Goal: Transaction & Acquisition: Book appointment/travel/reservation

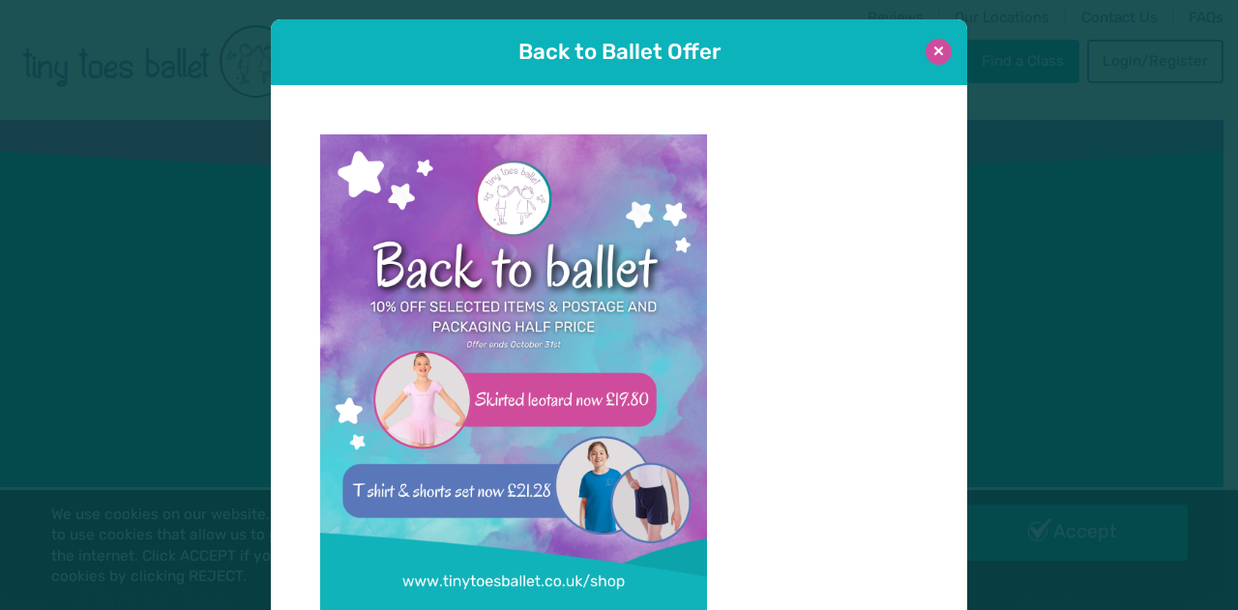
click at [926, 51] on button at bounding box center [938, 52] width 26 height 26
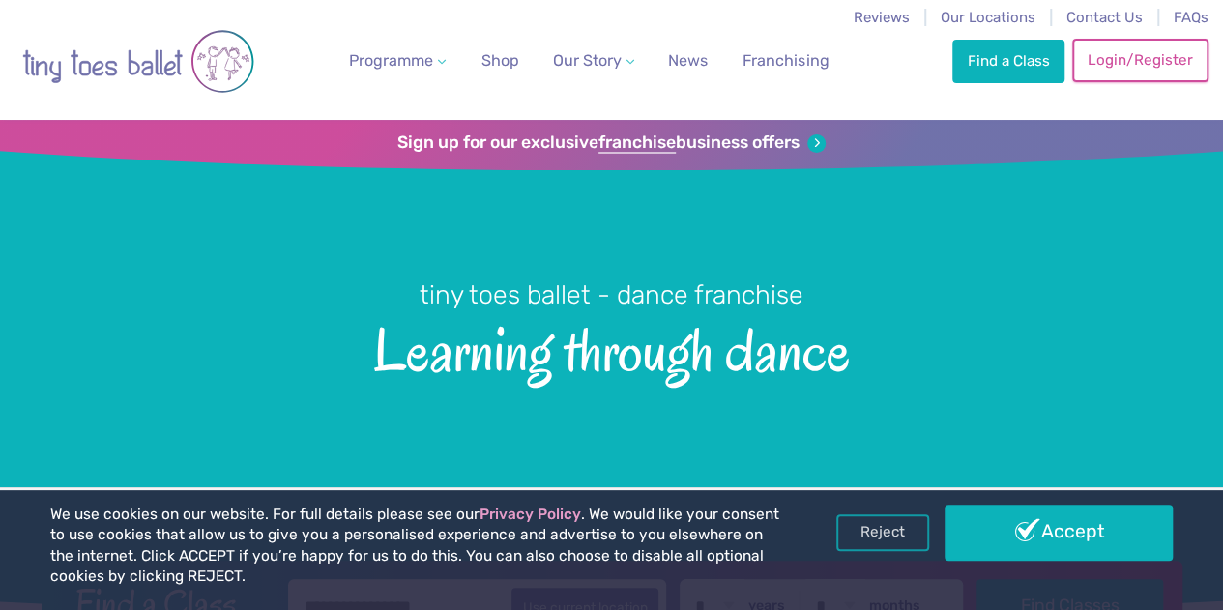
click at [1147, 63] on link "Login/Register" at bounding box center [1139, 60] width 135 height 43
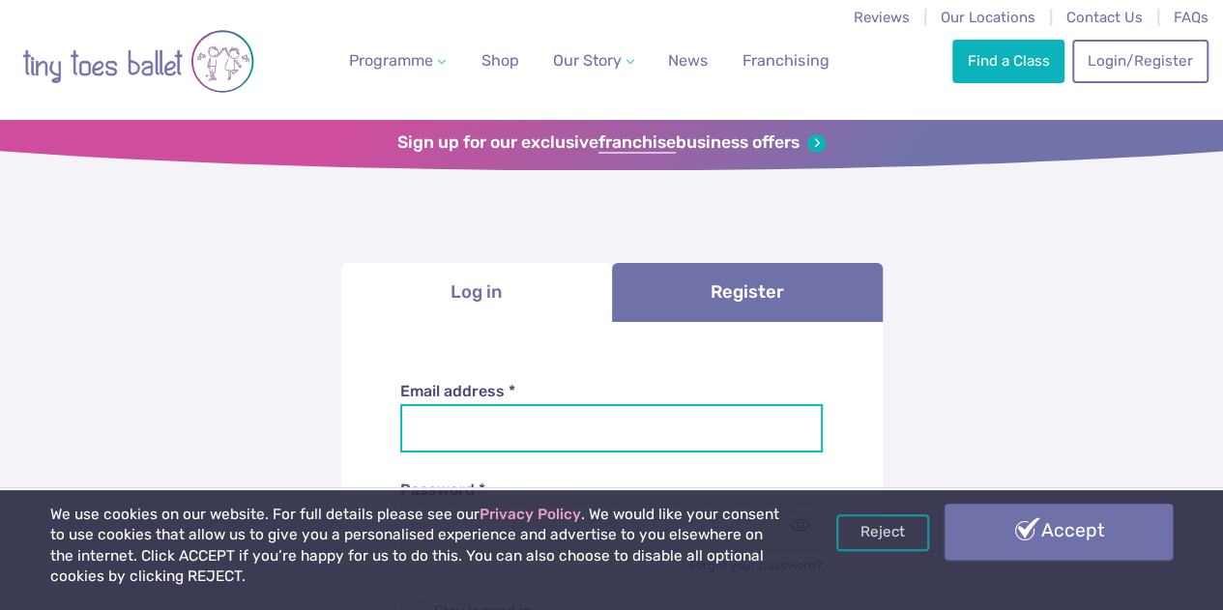
type input "**********"
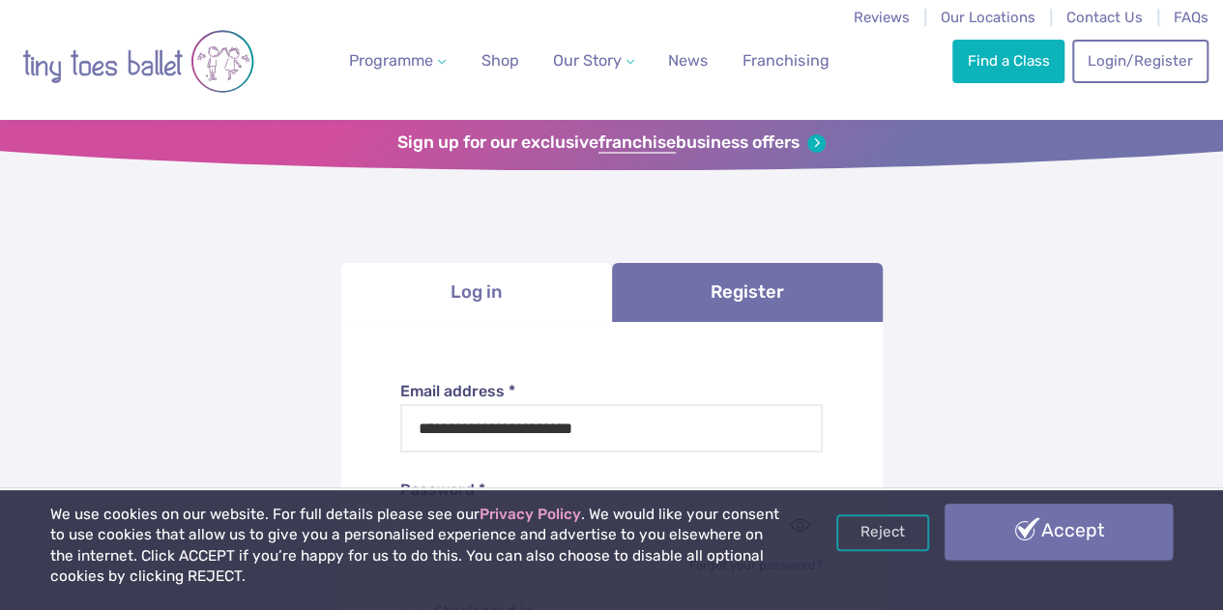
click at [1056, 521] on link "Accept" at bounding box center [1059, 532] width 228 height 56
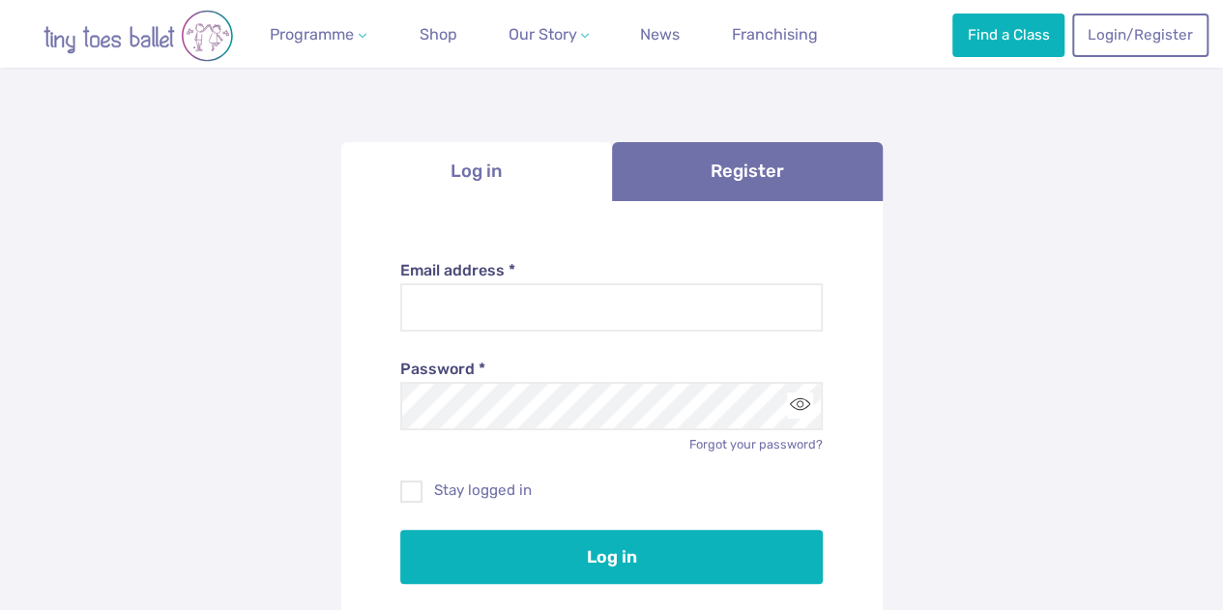
scroll to position [122, 0]
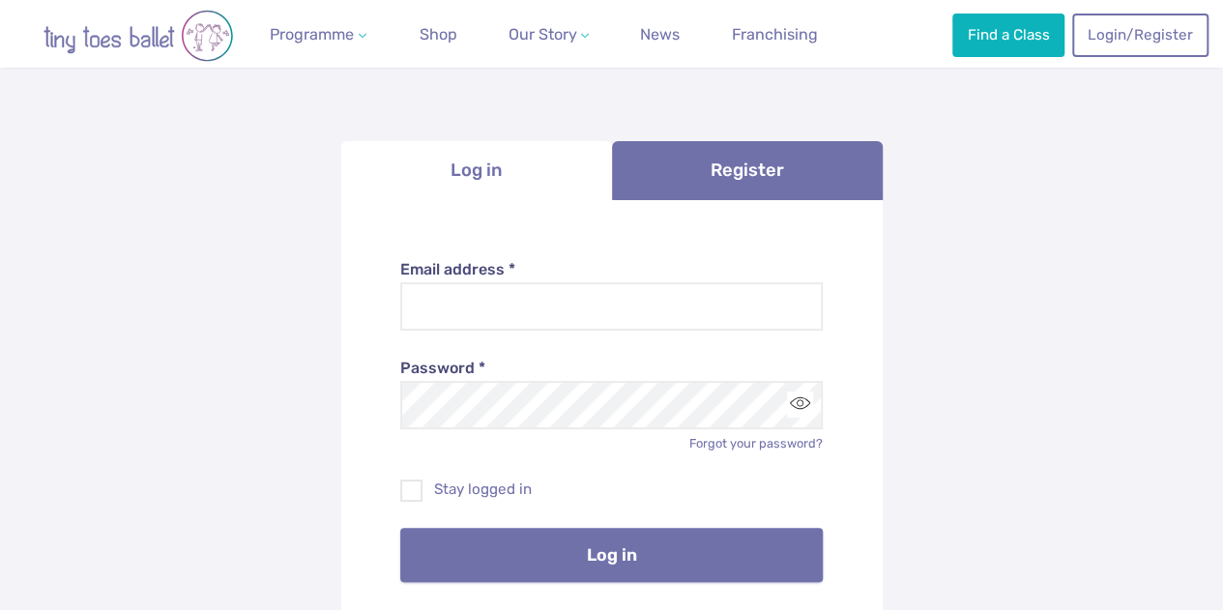
type input "**********"
click at [667, 547] on button "Log in" at bounding box center [611, 555] width 423 height 54
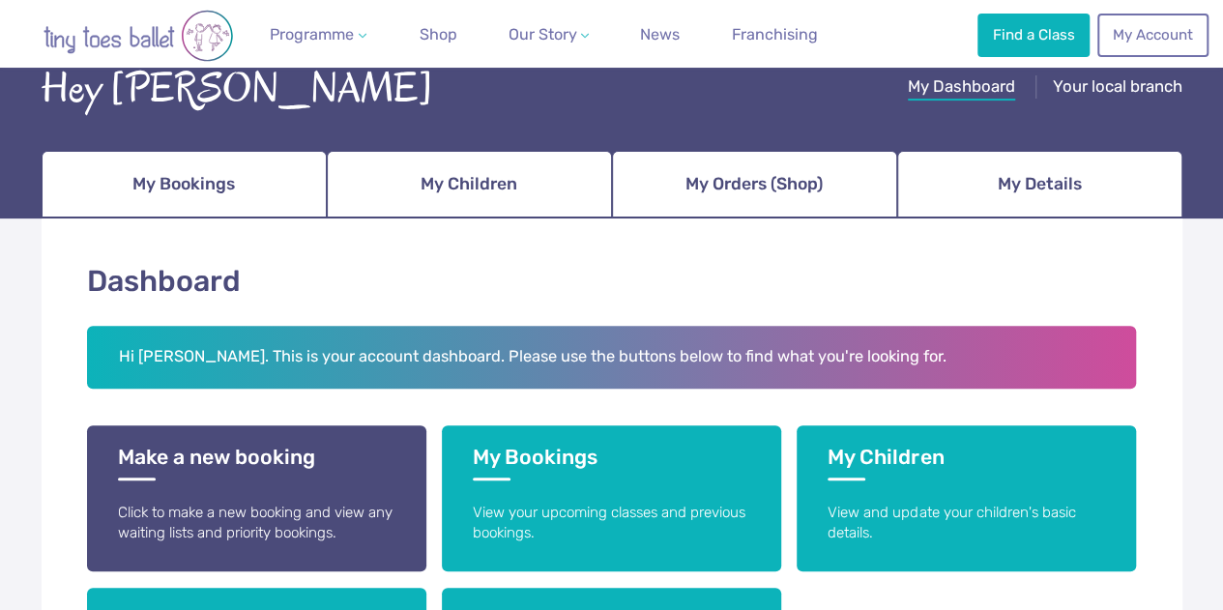
scroll to position [161, 0]
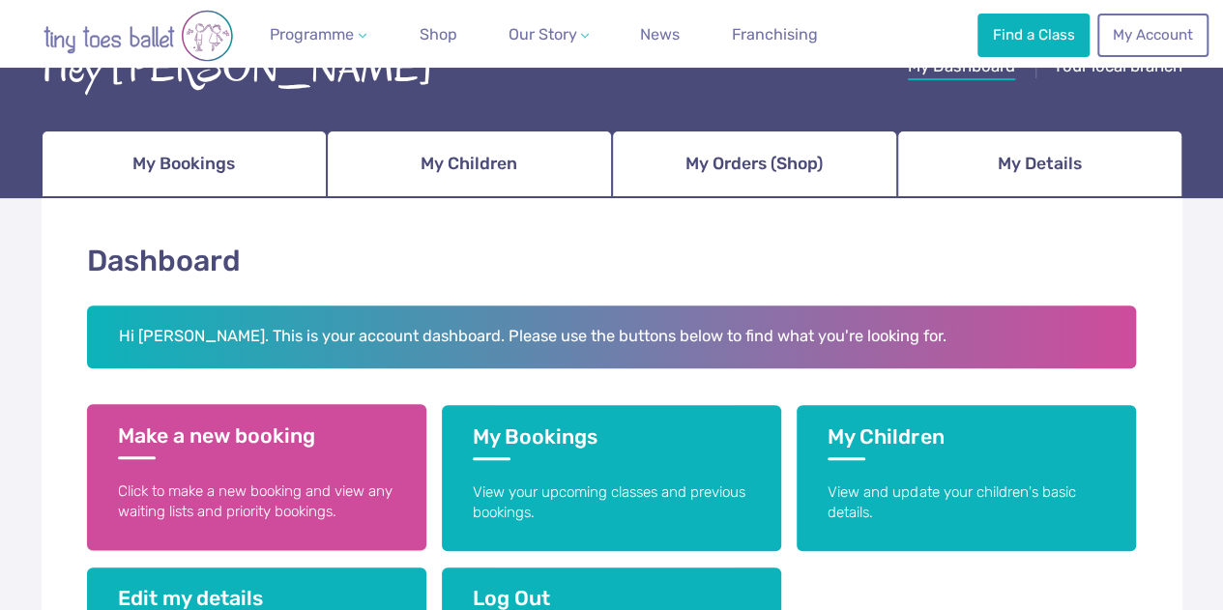
click at [309, 464] on link "Make a new booking Click to make a new booking and view any waiting lists and p…" at bounding box center [256, 477] width 339 height 146
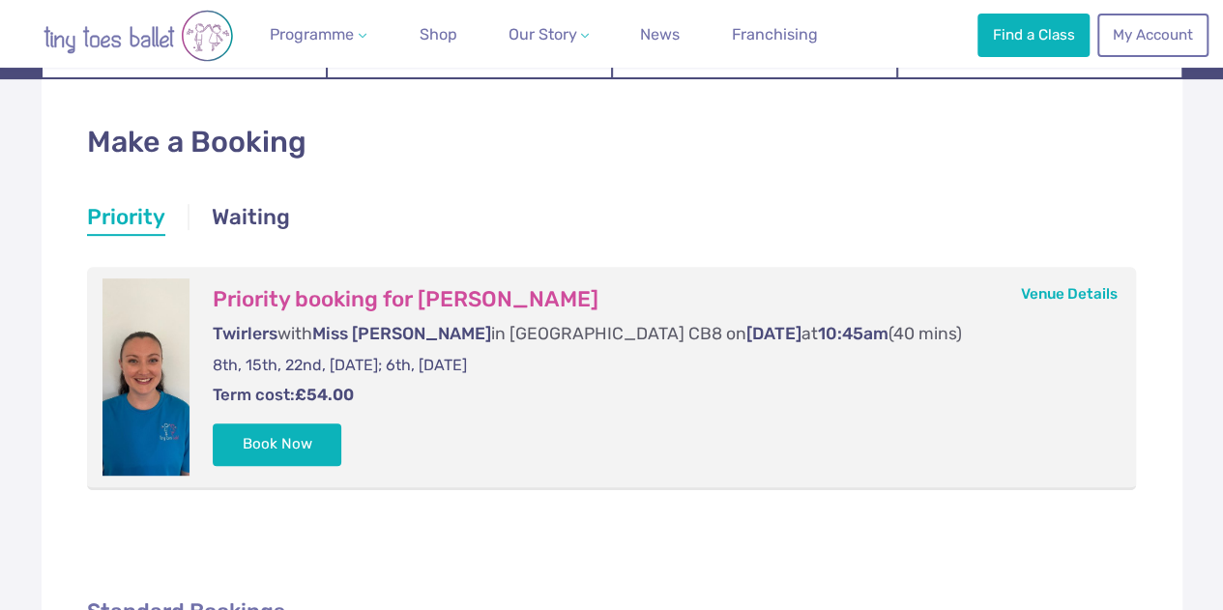
scroll to position [287, 0]
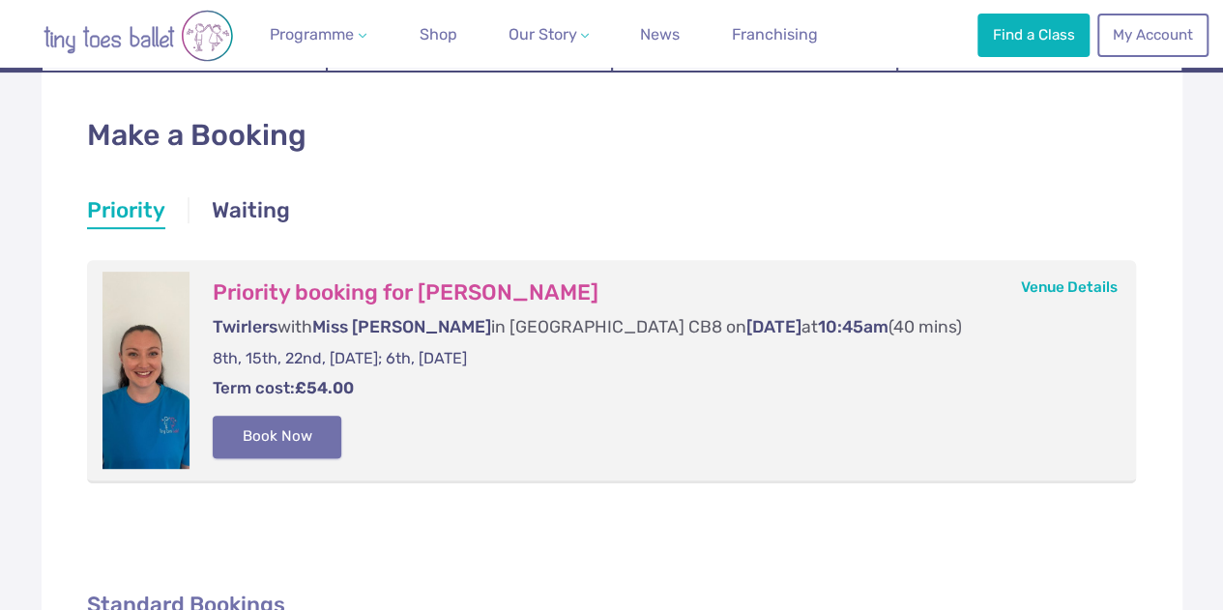
click at [297, 444] on button "Book Now" at bounding box center [278, 437] width 130 height 43
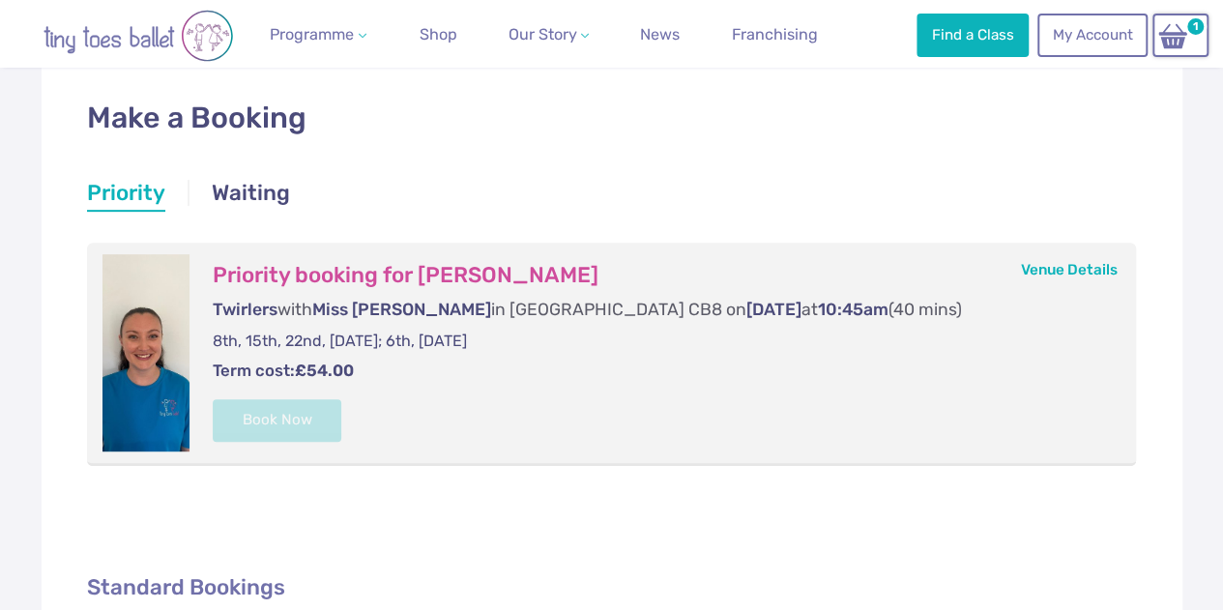
scroll to position [304, 0]
click at [269, 187] on link "Waiting" at bounding box center [251, 196] width 78 height 35
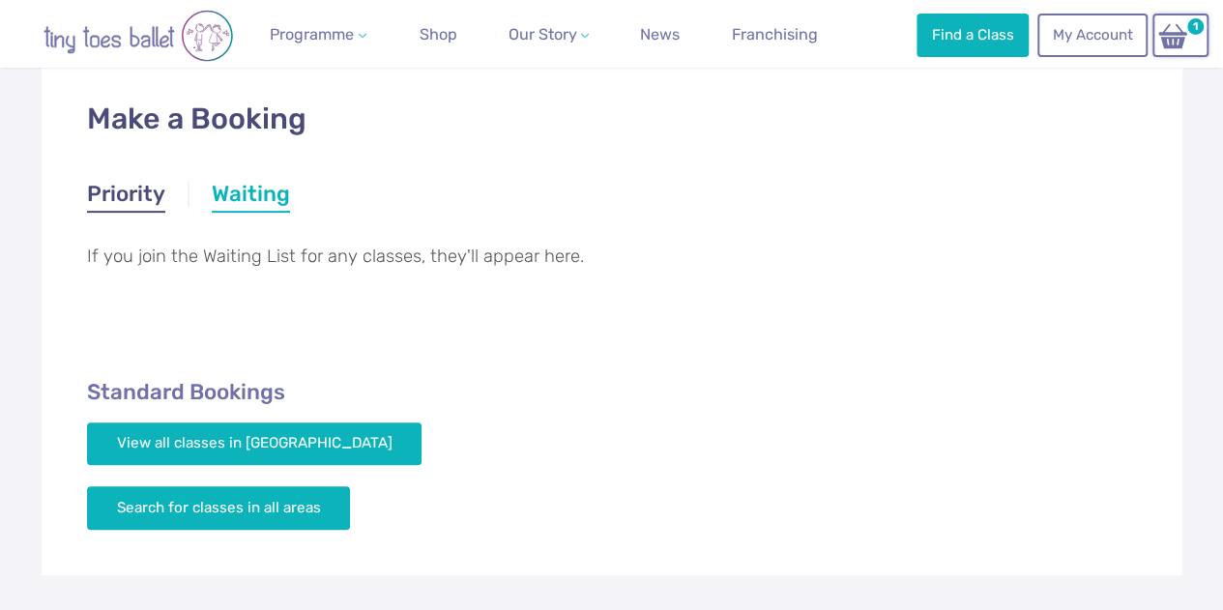
click at [129, 206] on link "Priority" at bounding box center [126, 196] width 78 height 35
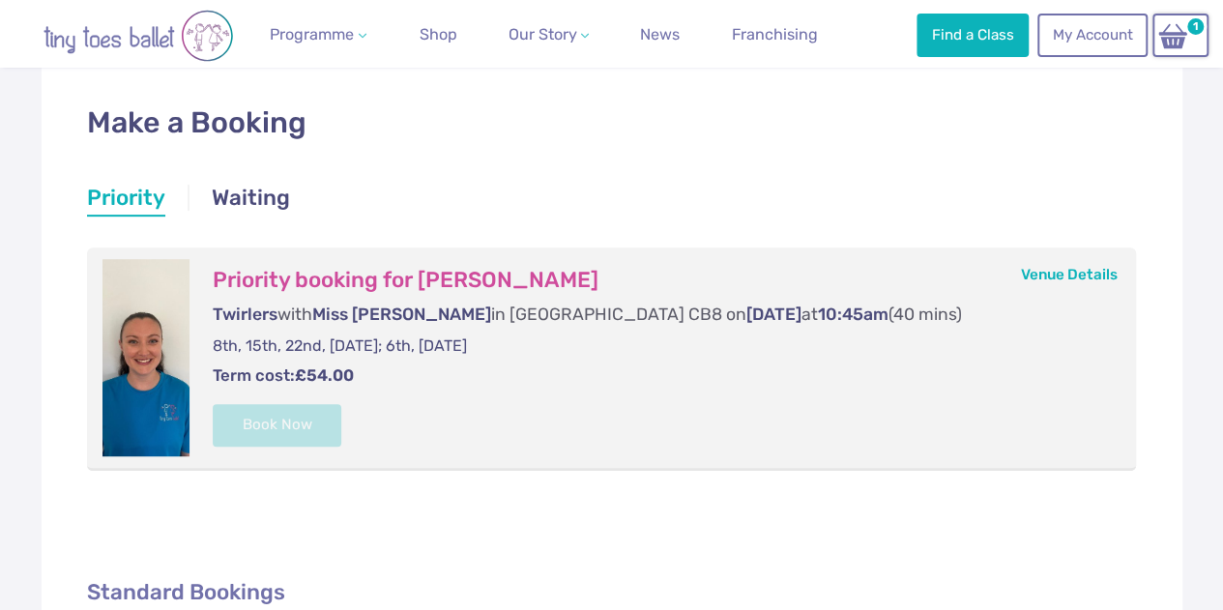
scroll to position [301, 0]
click at [1167, 32] on img at bounding box center [1172, 35] width 37 height 28
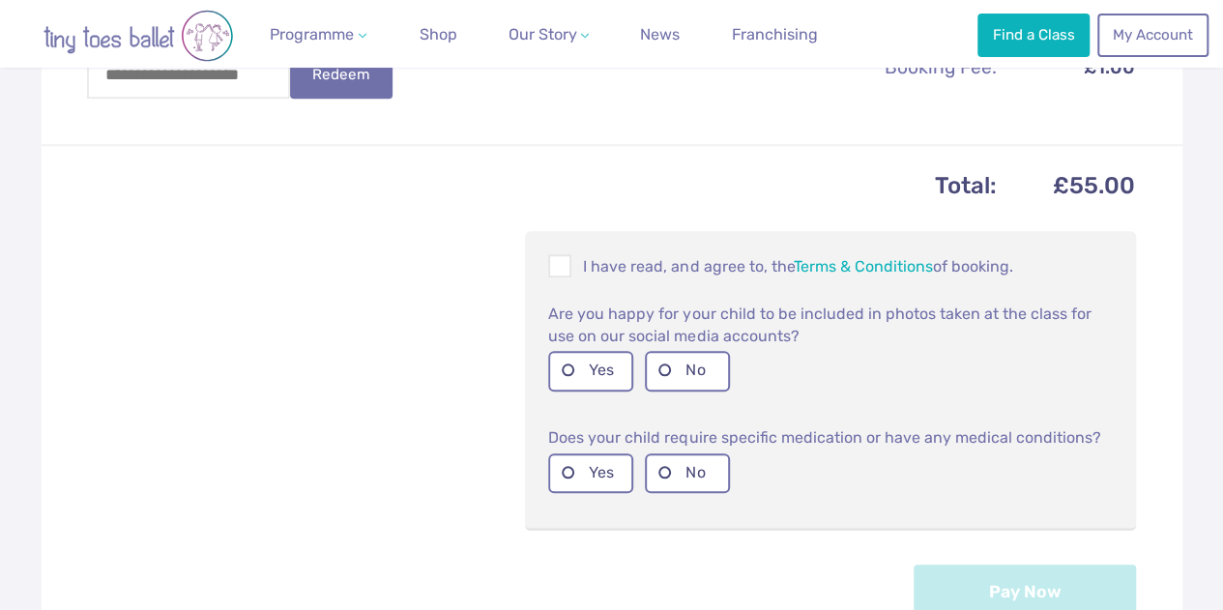
scroll to position [720, 0]
click at [563, 277] on span at bounding box center [560, 268] width 21 height 18
click at [577, 382] on label "Yes" at bounding box center [590, 370] width 85 height 40
click at [701, 483] on label "No" at bounding box center [687, 472] width 85 height 40
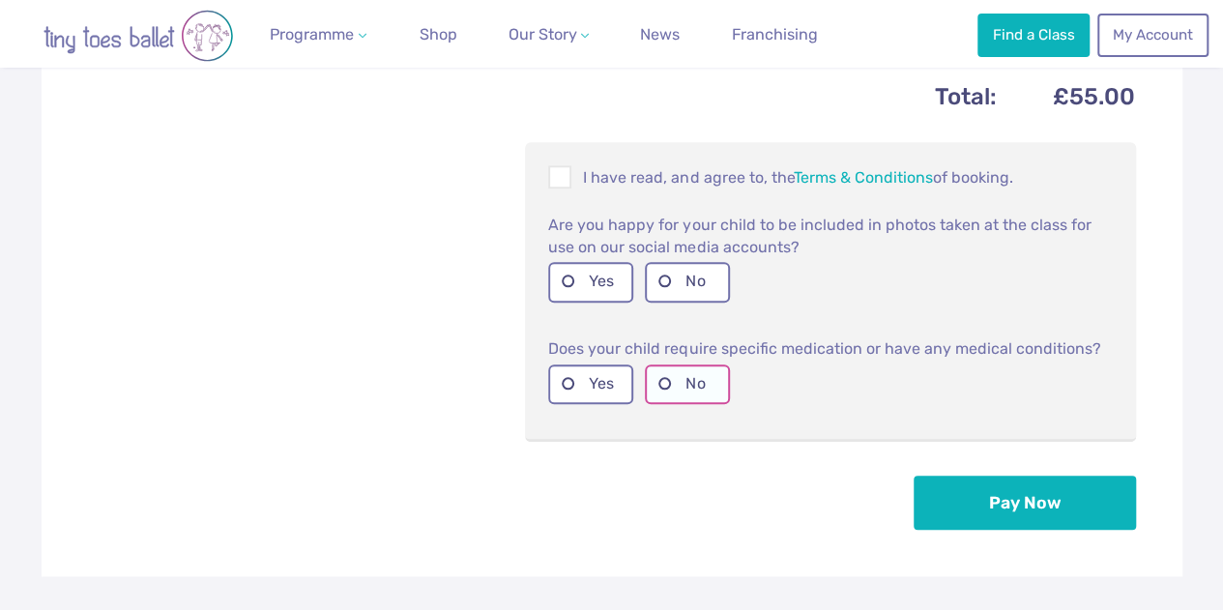
scroll to position [810, 0]
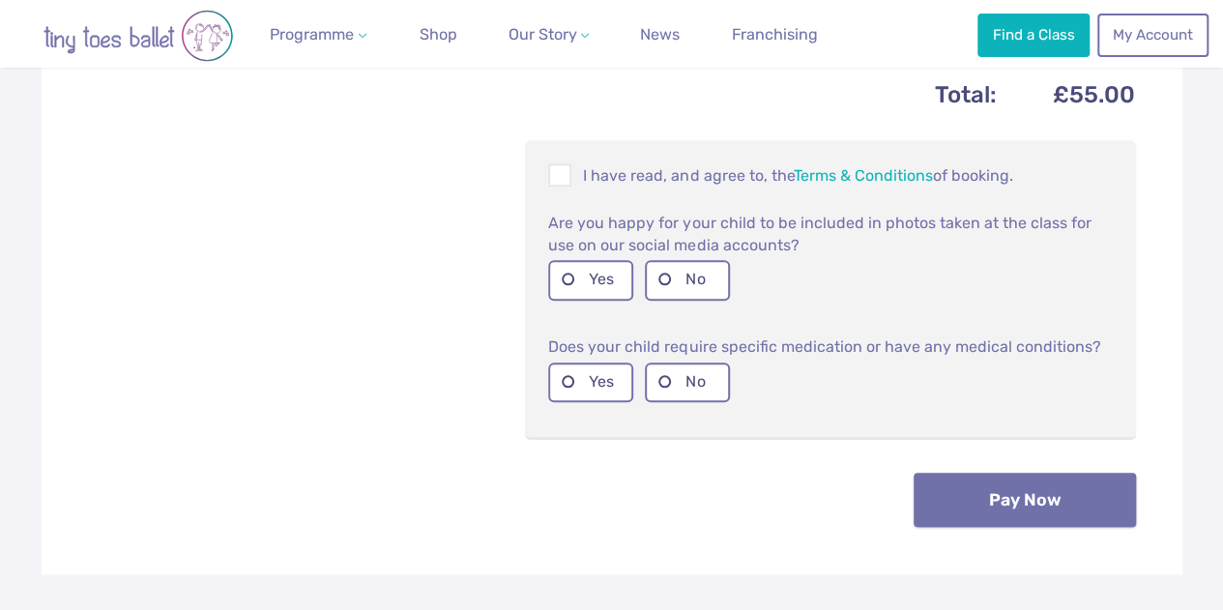
click at [951, 516] on button "Pay Now" at bounding box center [1025, 500] width 222 height 54
